Goal: Complete application form

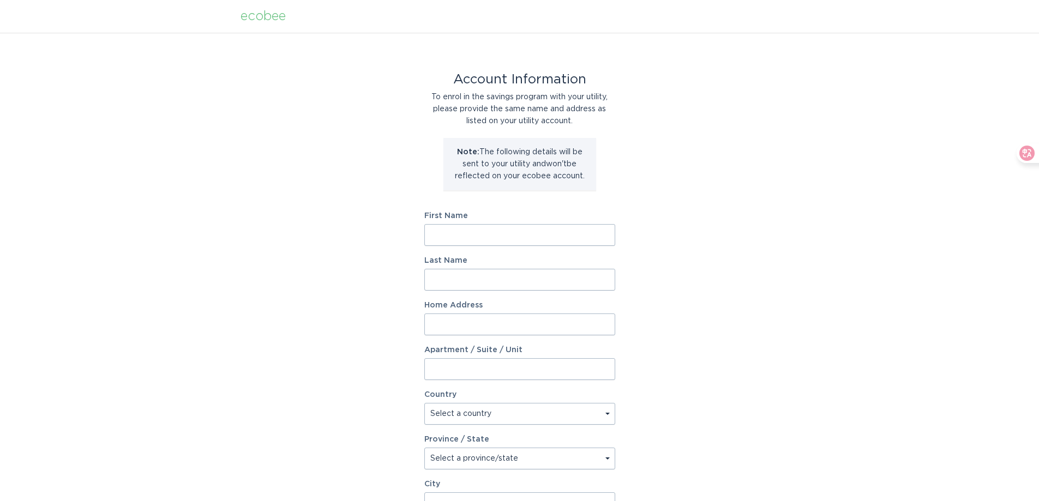
drag, startPoint x: 452, startPoint y: 238, endPoint x: 533, endPoint y: 248, distance: 80.7
click at [453, 238] on input "First Name" at bounding box center [519, 235] width 191 height 22
type input "LU"
type input "[PERSON_NAME]"
click at [509, 327] on input "Home Address" at bounding box center [519, 324] width 191 height 22
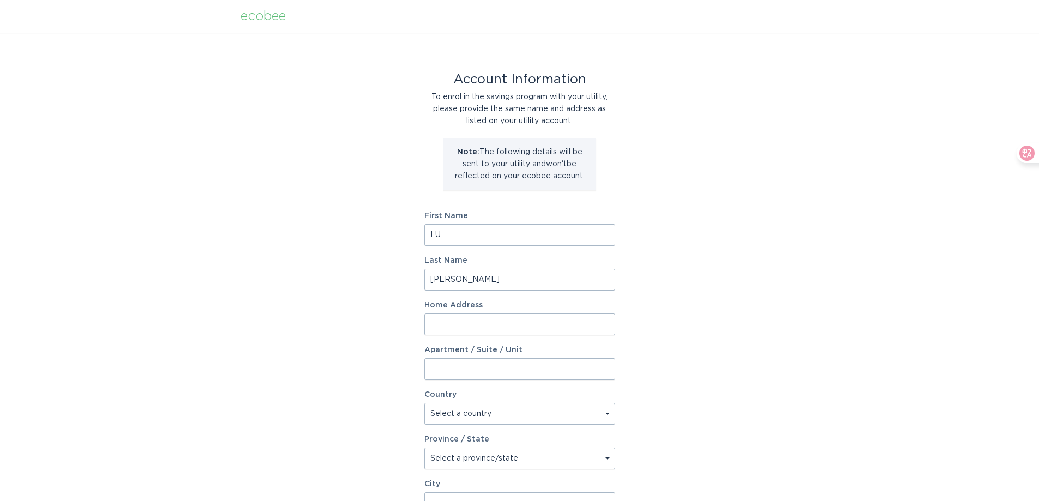
click at [458, 323] on input "Home Address" at bounding box center [519, 324] width 191 height 22
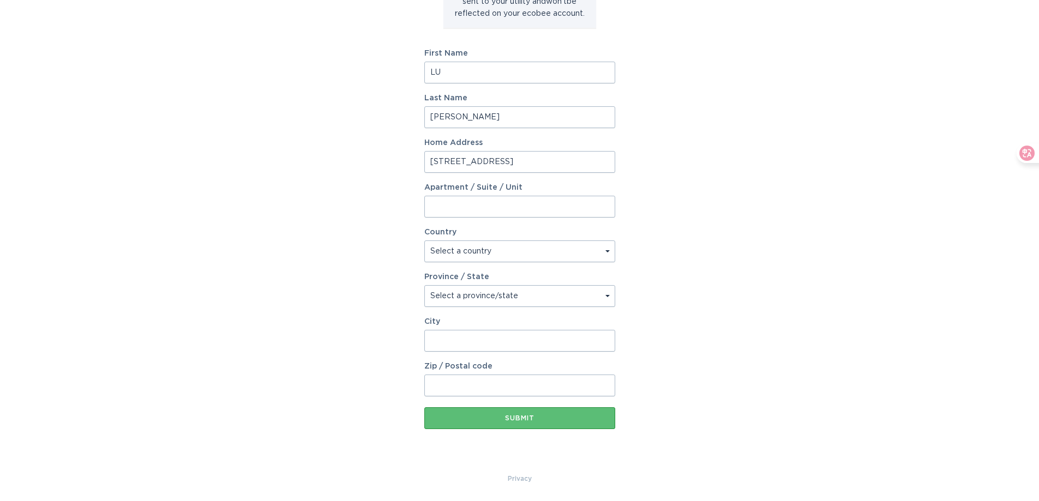
type input "[STREET_ADDRESS]"
click at [610, 253] on select "Select a country [GEOGRAPHIC_DATA] [GEOGRAPHIC_DATA]" at bounding box center [519, 251] width 191 height 22
select select "CA"
click at [424, 240] on select "Select a country [GEOGRAPHIC_DATA] [GEOGRAPHIC_DATA]" at bounding box center [519, 251] width 191 height 22
drag, startPoint x: 608, startPoint y: 297, endPoint x: 601, endPoint y: 304, distance: 10.1
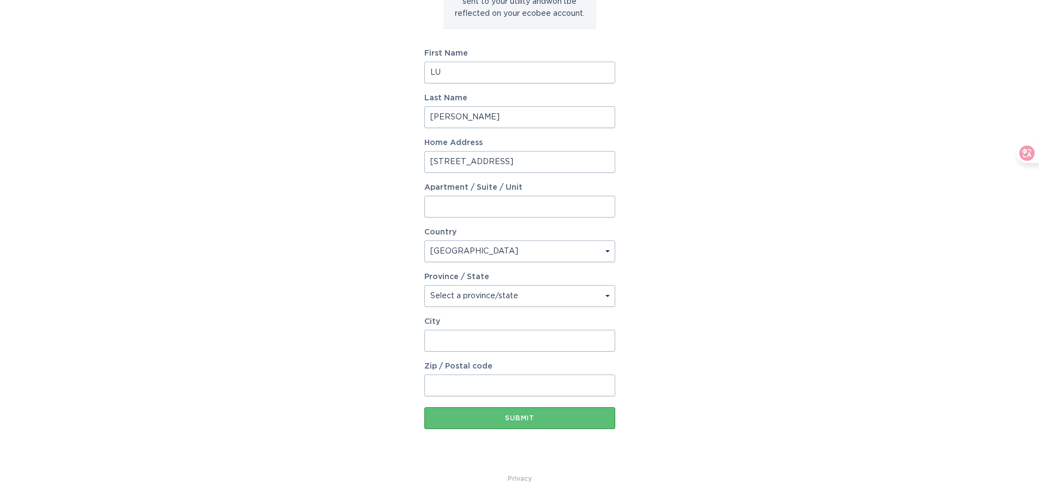
click at [608, 297] on select "Select a province/state [GEOGRAPHIC_DATA] [GEOGRAPHIC_DATA] [GEOGRAPHIC_DATA] […" at bounding box center [519, 296] width 191 height 22
select select "ON"
click at [424, 285] on select "Select a province/state [GEOGRAPHIC_DATA] [GEOGRAPHIC_DATA] [GEOGRAPHIC_DATA] […" at bounding box center [519, 296] width 191 height 22
click at [455, 340] on input "City" at bounding box center [519, 341] width 191 height 22
type input "NEWMARKET"
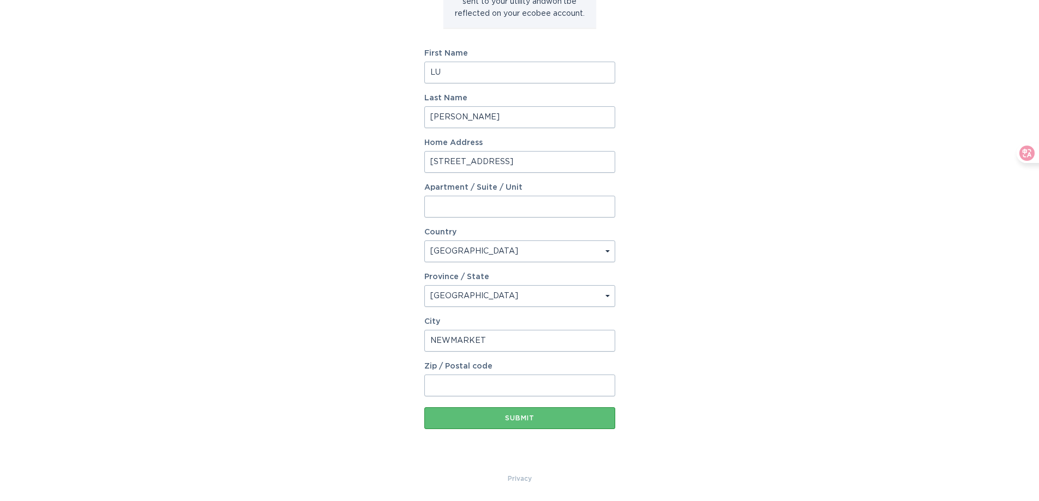
click at [488, 384] on input "Zip / Postal code" at bounding box center [519, 386] width 191 height 22
type input "L3Y 8S2"
click at [511, 422] on button "Submit" at bounding box center [519, 418] width 191 height 22
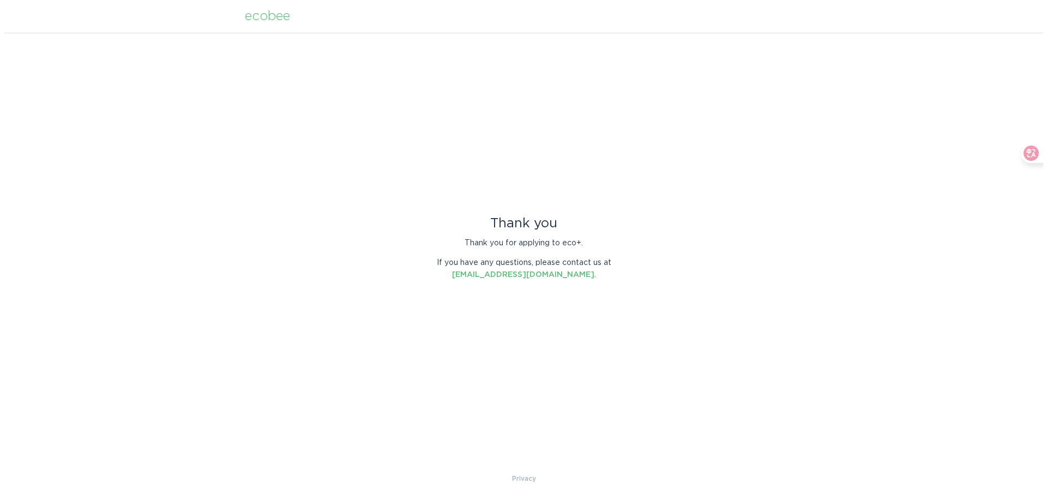
scroll to position [0, 0]
